Goal: Task Accomplishment & Management: Manage account settings

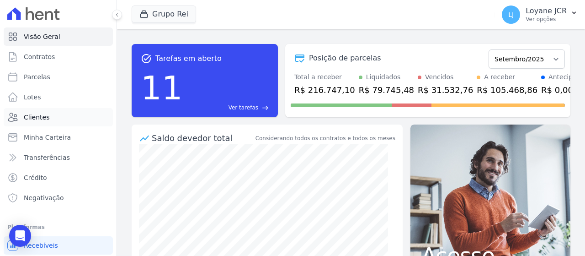
click at [65, 113] on link "Clientes" at bounding box center [58, 117] width 109 height 18
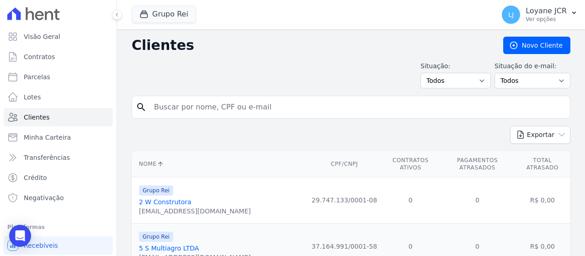
click at [256, 114] on input "search" at bounding box center [358, 107] width 418 height 18
paste input "ANALICE DE [PERSON_NAME]"
type input "ANALICE DE [PERSON_NAME]"
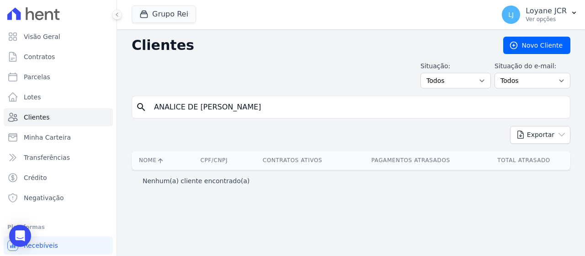
drag, startPoint x: 248, startPoint y: 107, endPoint x: 130, endPoint y: 101, distance: 117.7
click at [130, 101] on div "Clientes [GEOGRAPHIC_DATA] Situação: Todos Adimplentes Inadimplentes Situação d…" at bounding box center [351, 142] width 468 height 226
paste input "[PERSON_NAME]"
type input "[PERSON_NAME]"
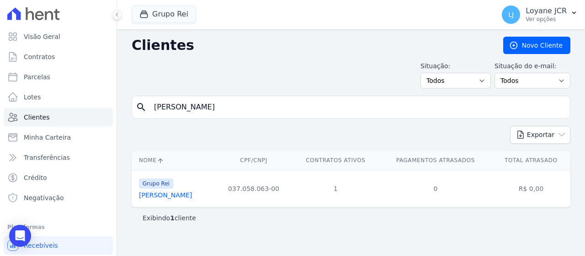
click at [192, 195] on link "[PERSON_NAME]" at bounding box center [165, 194] width 53 height 7
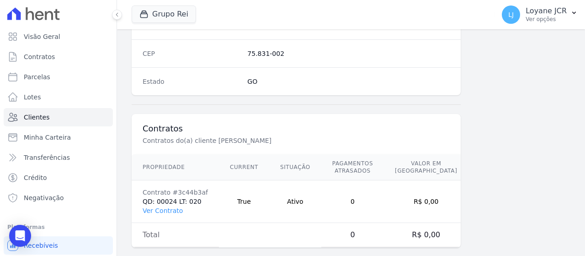
scroll to position [603, 0]
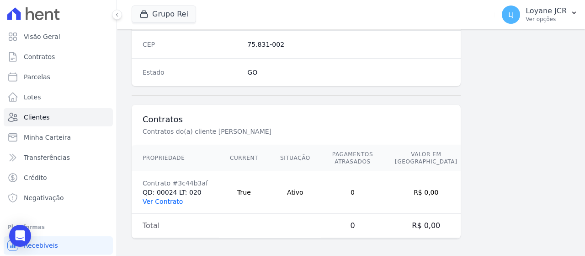
click at [156, 198] on link "Ver Contrato" at bounding box center [163, 201] width 40 height 7
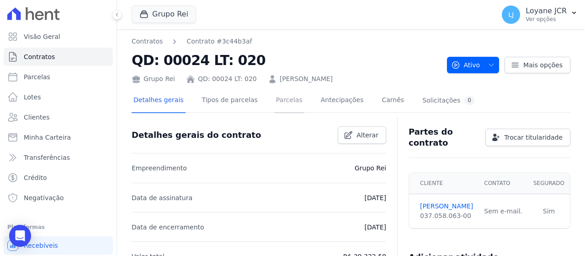
click at [278, 100] on link "Parcelas" at bounding box center [289, 101] width 30 height 24
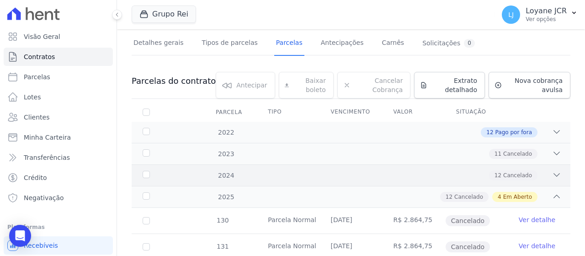
scroll to position [46, 0]
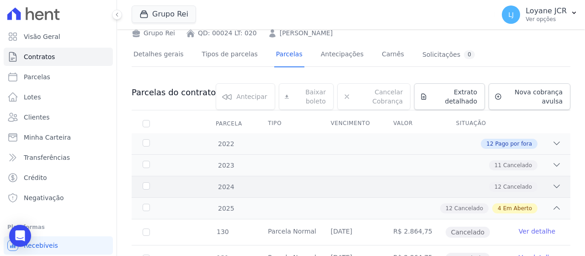
click at [289, 134] on div "2022 12 Pago por fora" at bounding box center [351, 143] width 439 height 21
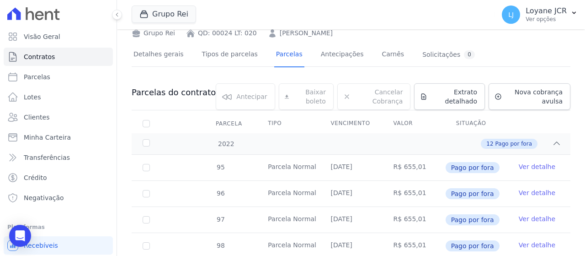
click at [289, 134] on div "2022 12 Pago por fora" at bounding box center [351, 143] width 439 height 21
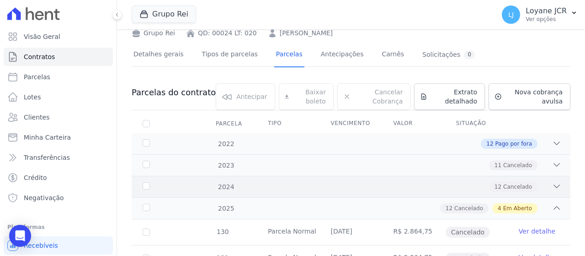
click at [289, 134] on div "2022 12 Pago por fora" at bounding box center [351, 143] width 439 height 21
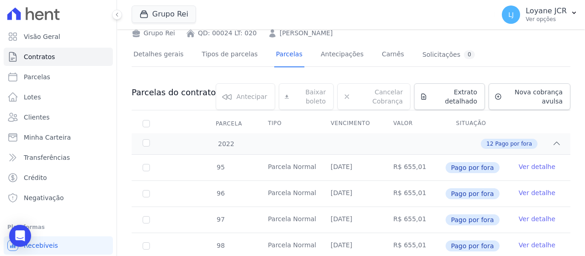
scroll to position [320, 0]
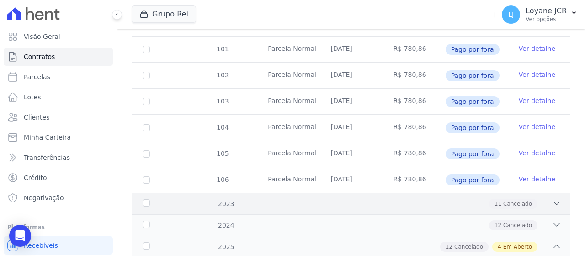
click at [307, 199] on div "11 Cancelado" at bounding box center [372, 203] width 378 height 10
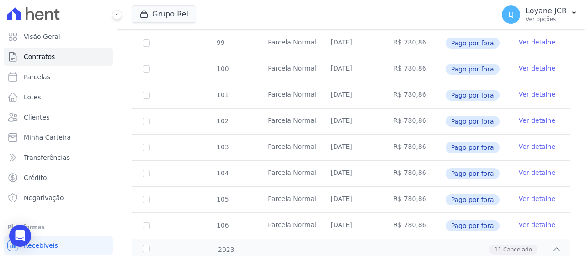
scroll to position [0, 0]
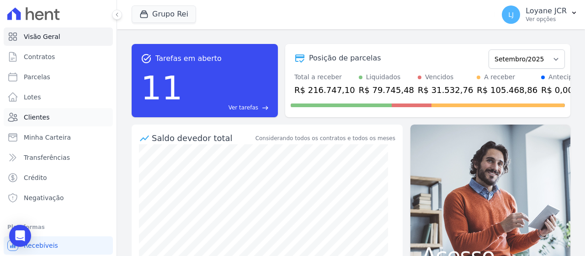
click at [49, 115] on link "Clientes" at bounding box center [58, 117] width 109 height 18
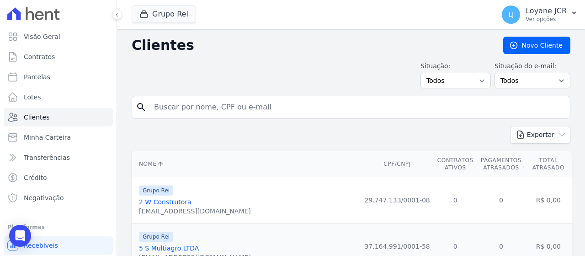
click at [201, 113] on input "search" at bounding box center [358, 107] width 418 height 18
paste input "106.457.406-83"
type input "106.457.406-83"
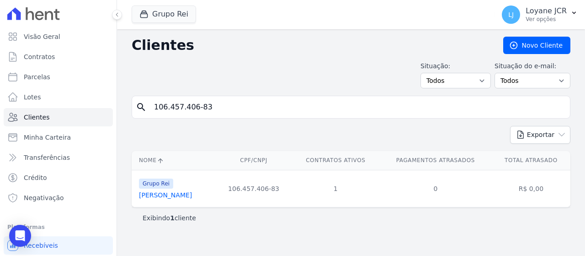
click at [163, 195] on link "Alan Idenaga" at bounding box center [165, 194] width 53 height 7
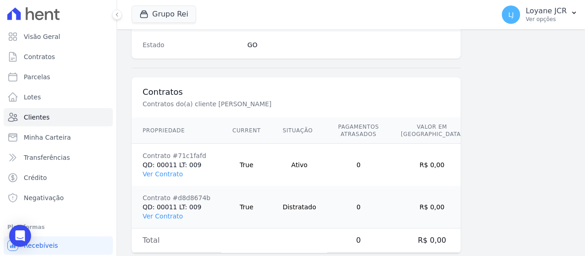
scroll to position [645, 0]
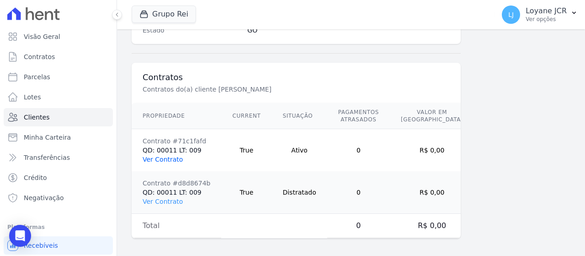
click at [170, 156] on link "Ver Contrato" at bounding box center [163, 158] width 40 height 7
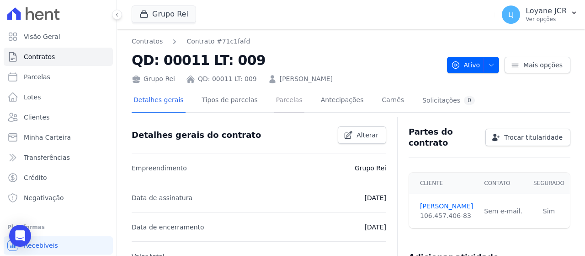
click at [284, 100] on link "Parcelas" at bounding box center [289, 101] width 30 height 24
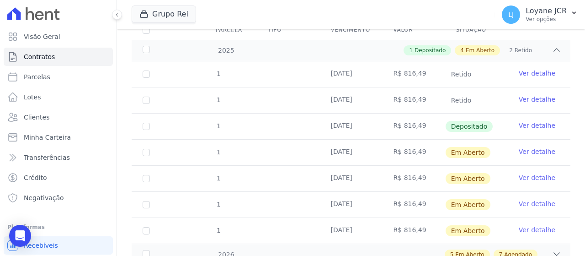
scroll to position [137, 0]
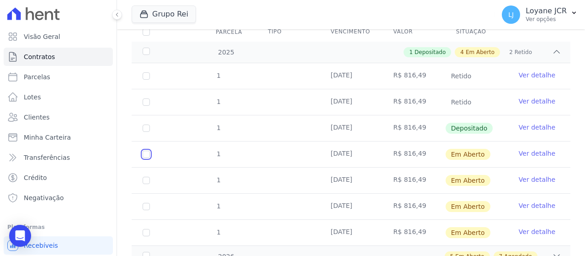
click at [146, 152] on input "checkbox" at bounding box center [146, 153] width 7 height 7
checkbox input "true"
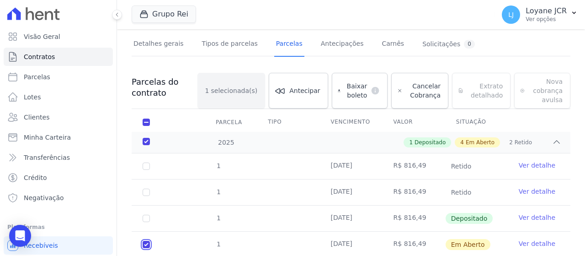
scroll to position [55, 0]
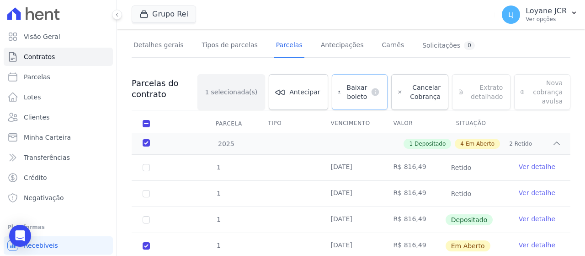
click at [358, 95] on span "Baixar boleto" at bounding box center [355, 92] width 23 height 18
